Goal: Find specific page/section: Find specific page/section

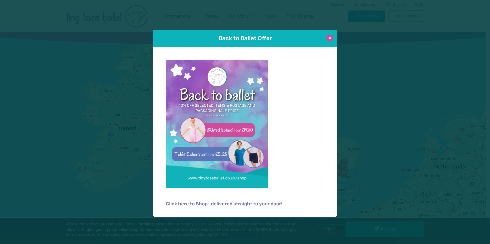
drag, startPoint x: 329, startPoint y: 39, endPoint x: 326, endPoint y: 41, distance: 3.8
click at [329, 39] on button at bounding box center [329, 38] width 7 height 7
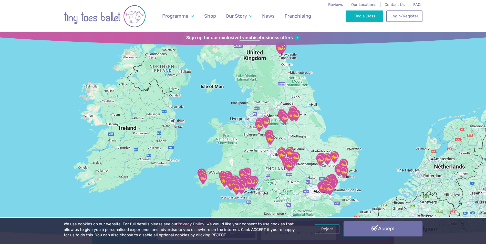
click at [374, 232] on link "Accept" at bounding box center [383, 229] width 79 height 15
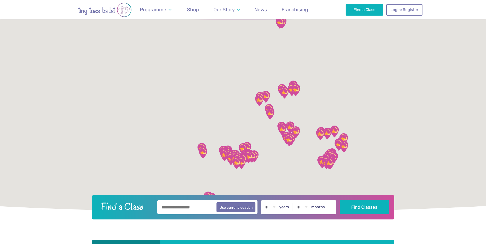
scroll to position [26, 0]
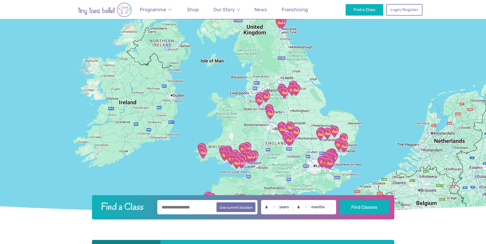
click at [173, 208] on input "text" at bounding box center [207, 207] width 100 height 14
click at [238, 207] on button "Use current location" at bounding box center [236, 207] width 39 height 10
type input "**********"
click at [354, 214] on button "Find Classes" at bounding box center [364, 207] width 49 height 14
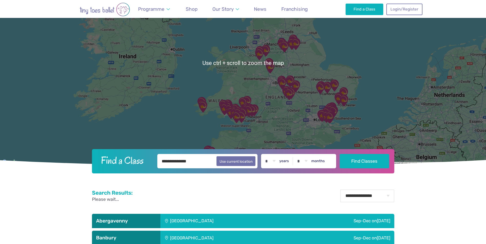
scroll to position [77, 0]
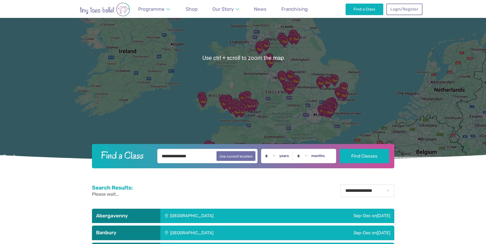
click at [203, 154] on input "**********" at bounding box center [207, 156] width 100 height 14
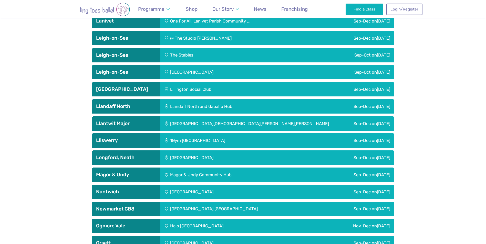
scroll to position [1127, 0]
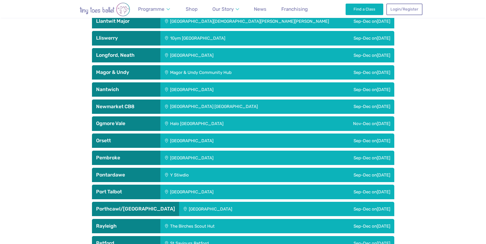
click at [178, 107] on div "[GEOGRAPHIC_DATA] [GEOGRAPHIC_DATA]" at bounding box center [241, 107] width 162 height 14
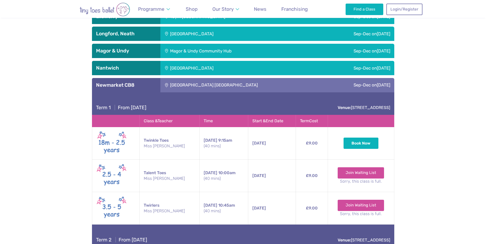
scroll to position [1179, 0]
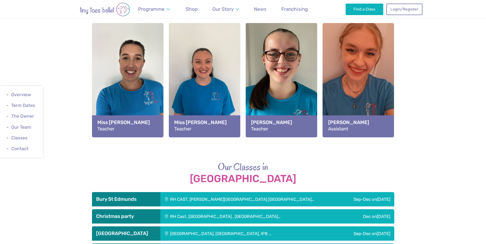
scroll to position [564, 0]
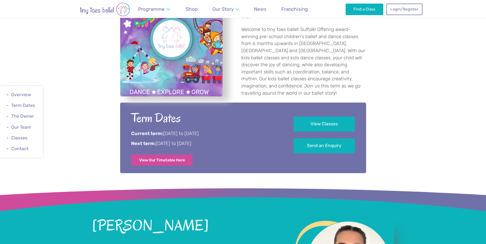
scroll to position [231, 0]
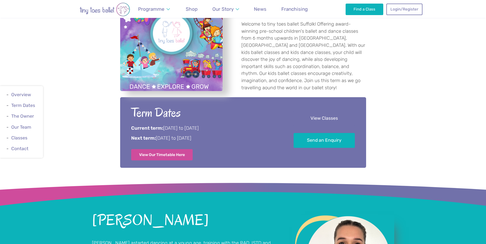
click at [324, 122] on link "View Classes" at bounding box center [324, 118] width 61 height 15
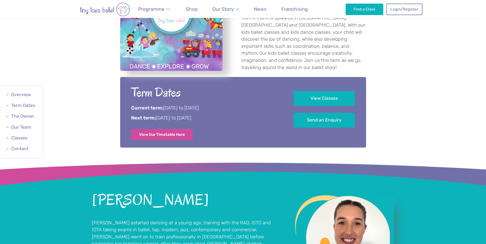
scroll to position [238, 0]
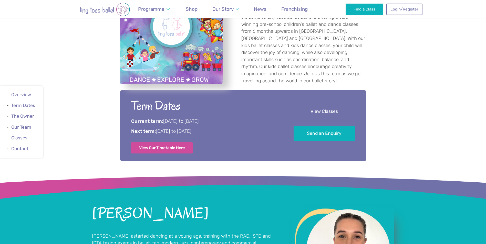
click at [312, 112] on link "View Classes" at bounding box center [324, 111] width 61 height 15
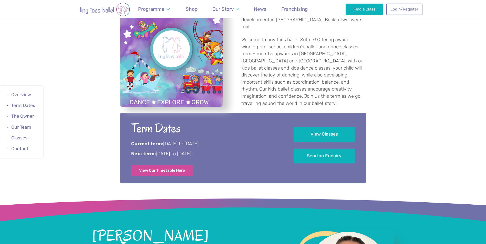
scroll to position [212, 0]
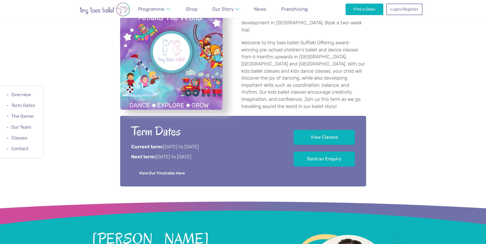
click at [171, 171] on link "View Our Timetable Here" at bounding box center [162, 173] width 62 height 11
